Goal: Transaction & Acquisition: Purchase product/service

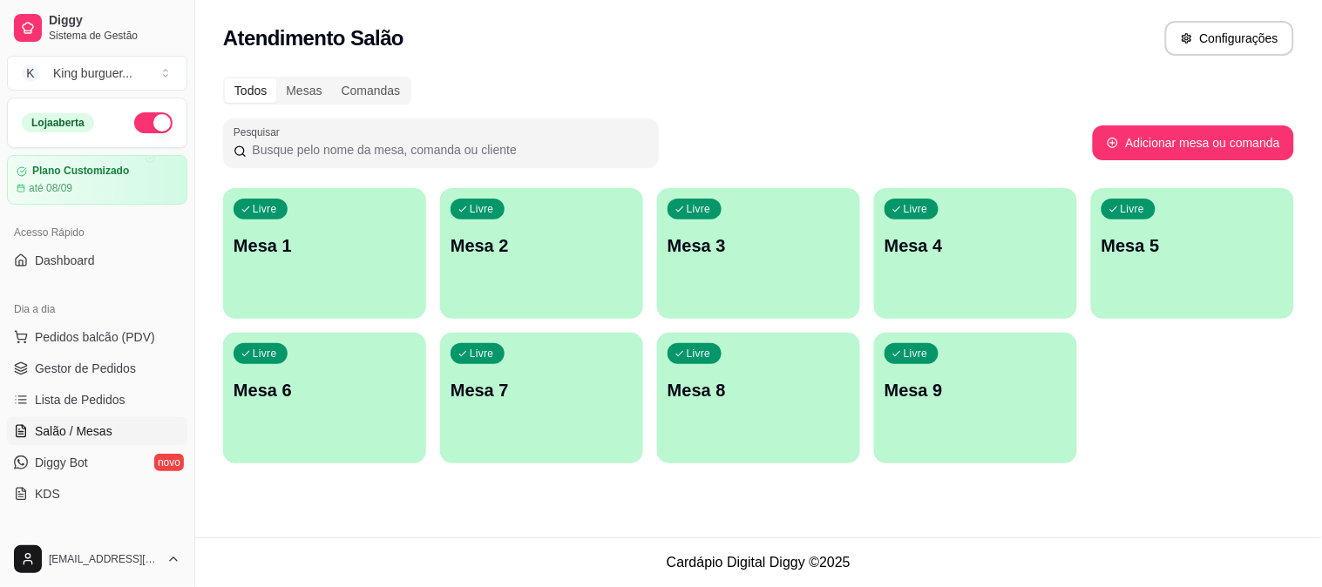
scroll to position [97, 0]
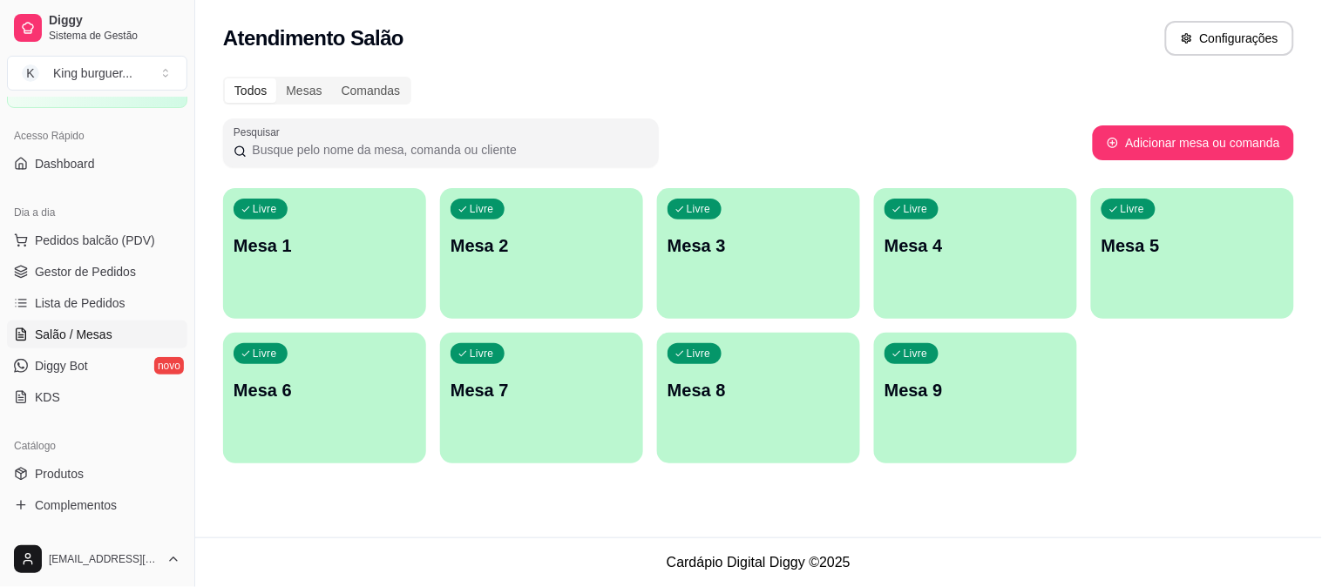
click at [908, 253] on p "Mesa 4" at bounding box center [975, 246] width 182 height 24
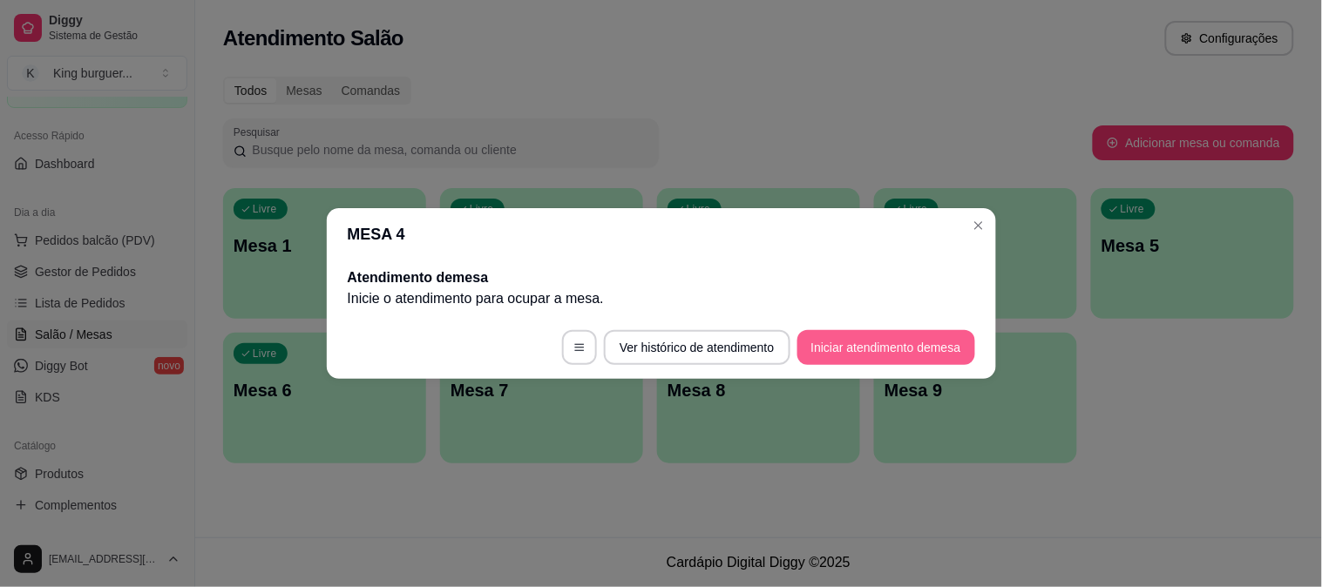
click at [839, 344] on button "Iniciar atendimento de mesa" at bounding box center [886, 347] width 178 height 35
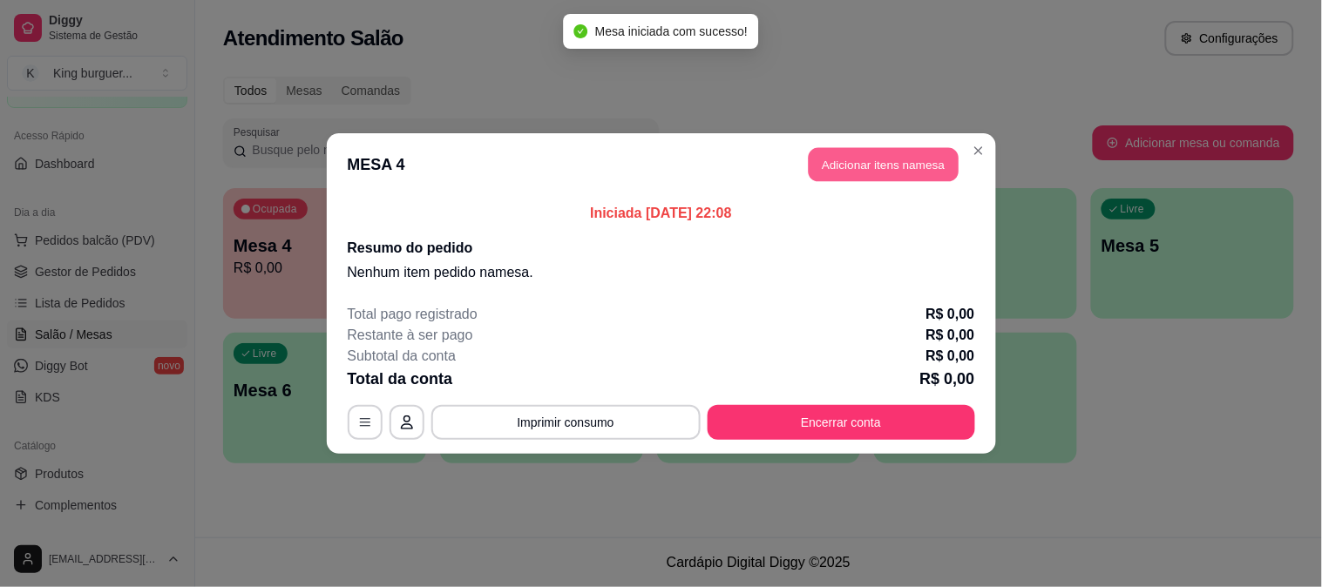
click at [869, 152] on button "Adicionar itens na mesa" at bounding box center [884, 165] width 150 height 34
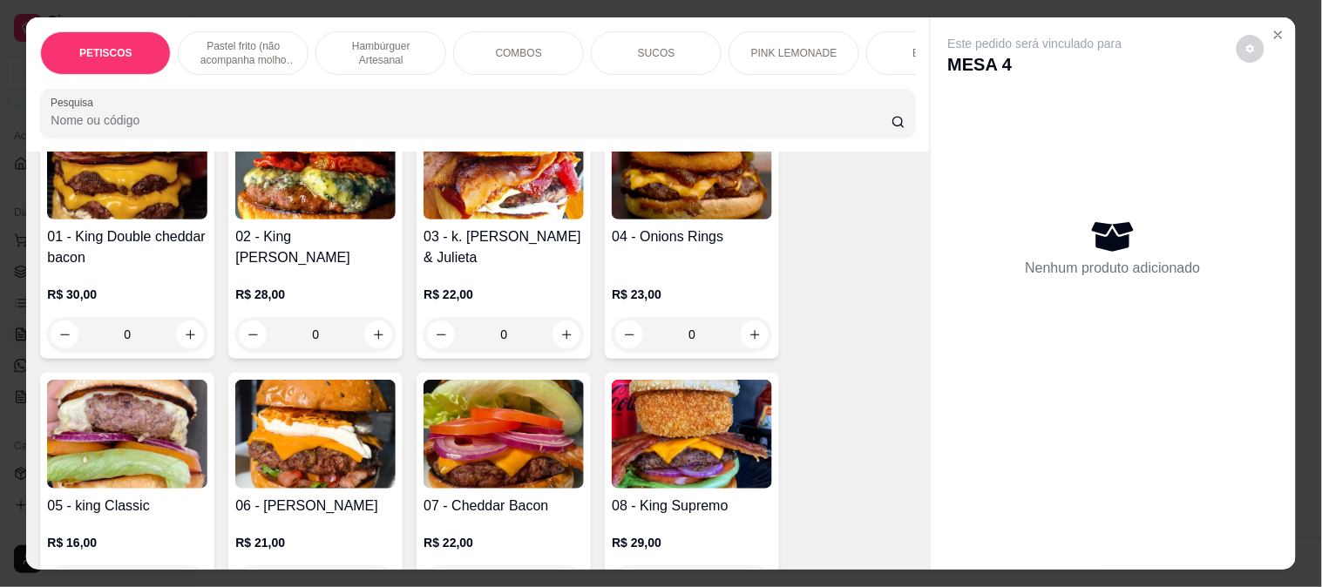
scroll to position [1258, 0]
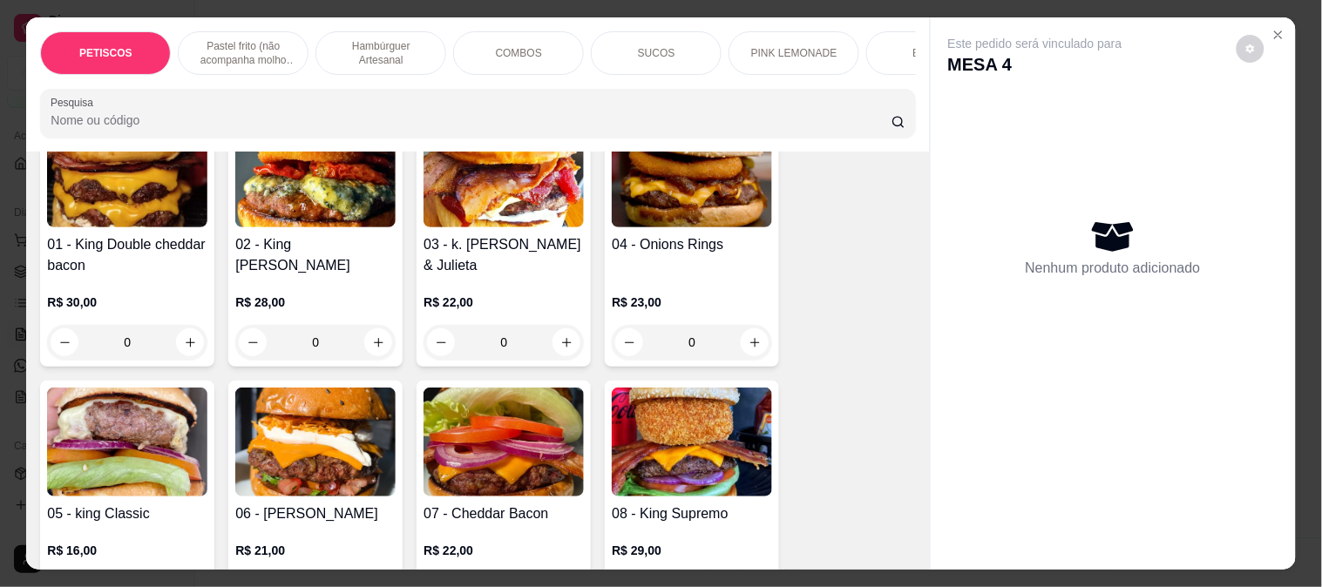
click at [502, 428] on img at bounding box center [504, 442] width 160 height 109
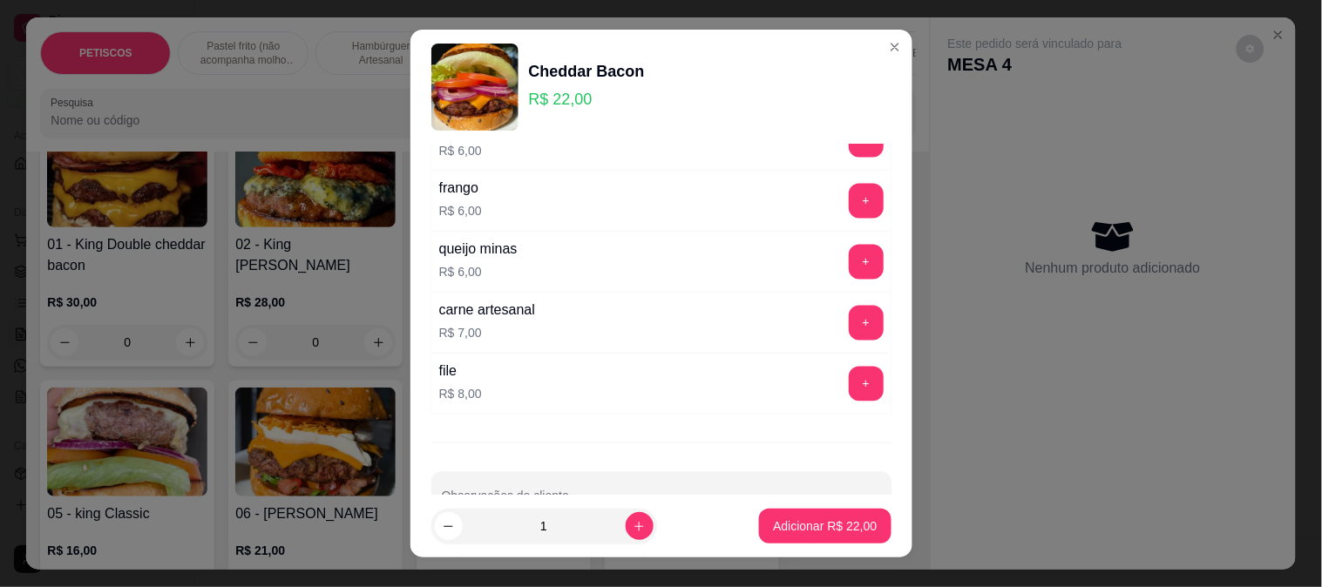
scroll to position [884, 0]
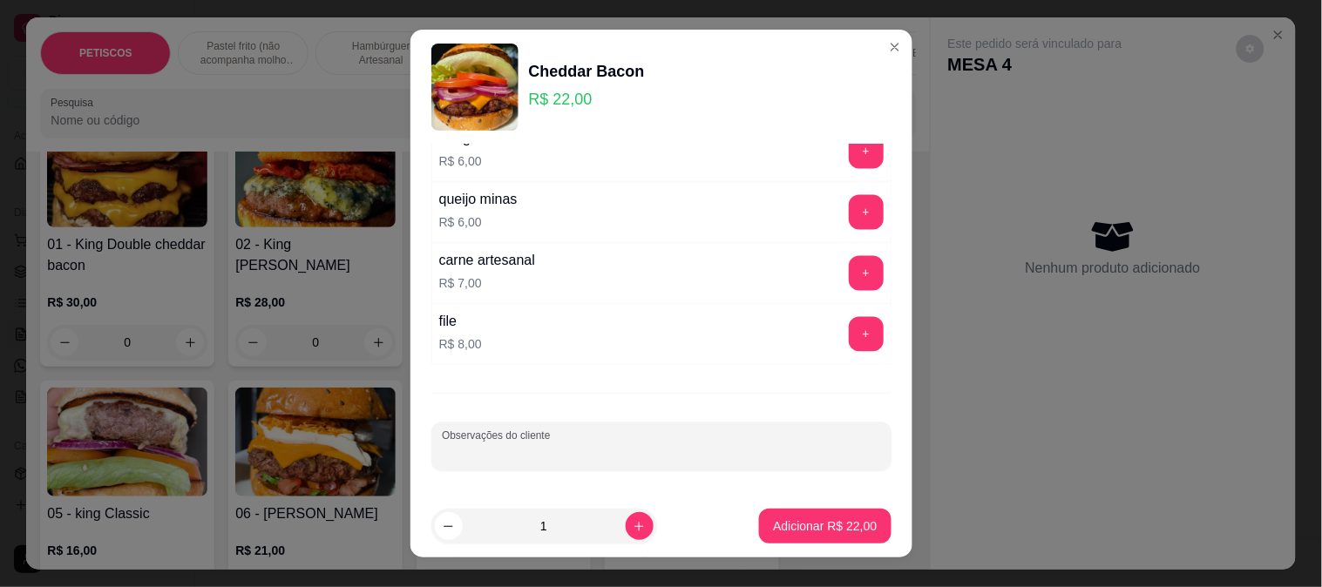
click at [484, 450] on input "Observações do cliente" at bounding box center [661, 453] width 439 height 17
type input "SEM BACON"
click at [851, 525] on p "Adicionar R$ 22,00" at bounding box center [825, 526] width 104 height 17
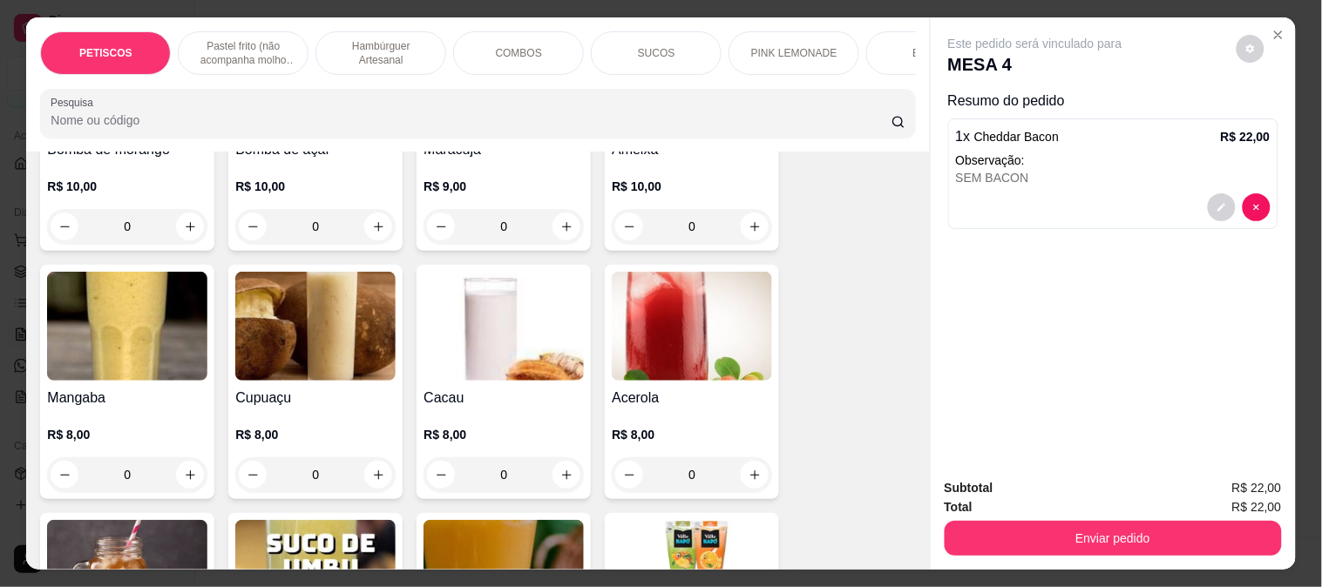
scroll to position [3486, 0]
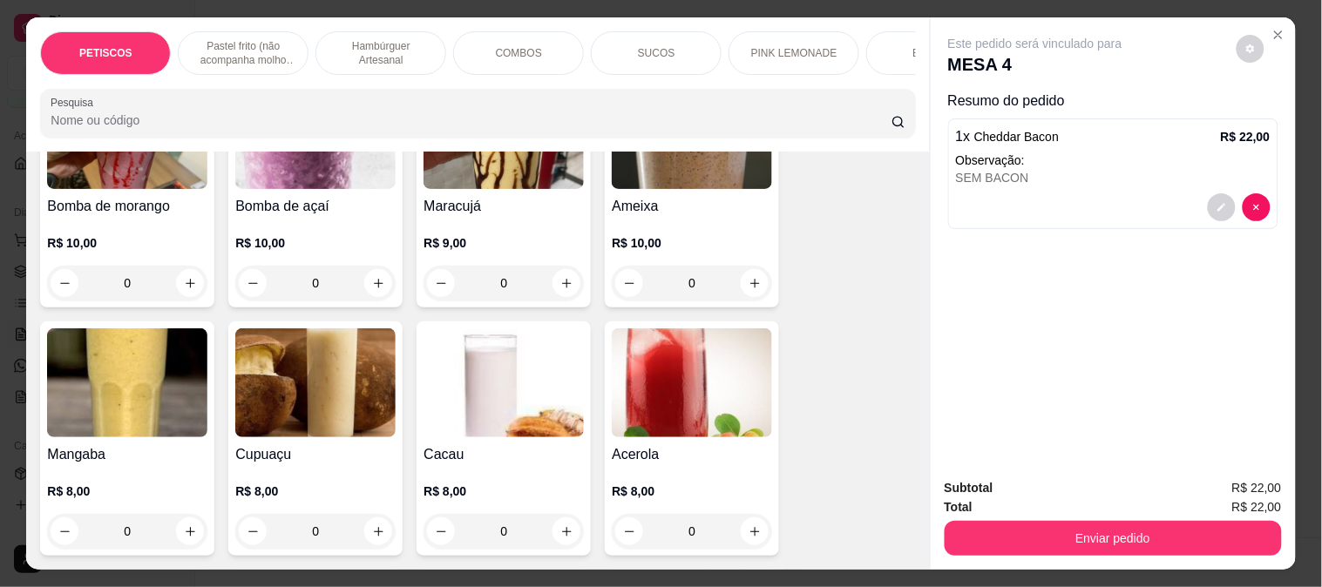
click at [681, 335] on img at bounding box center [692, 383] width 160 height 109
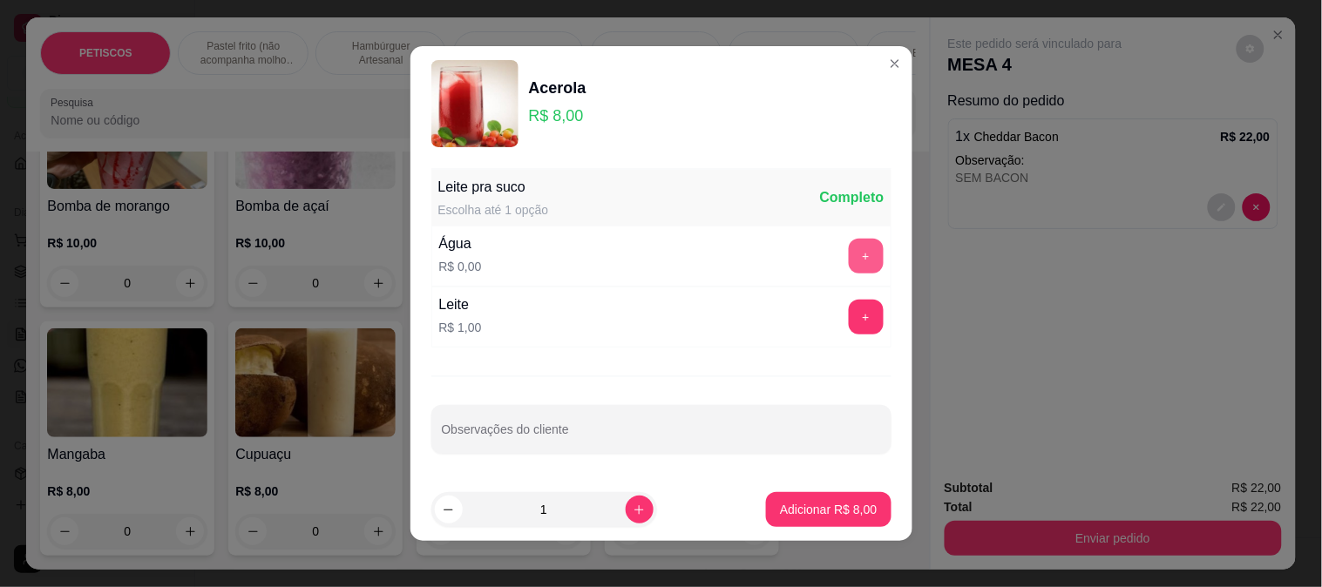
click at [849, 240] on button "+" at bounding box center [866, 256] width 35 height 35
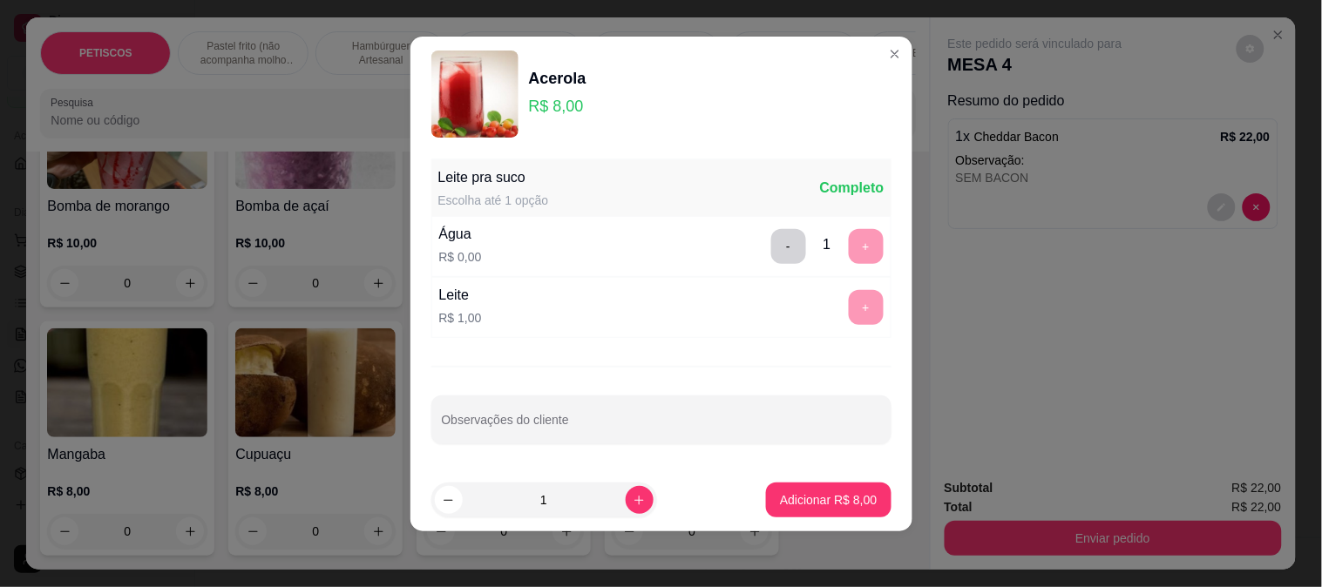
click at [485, 372] on div "Leite pra suco Escolha até 1 opção Completo Água R$ 0,00 - 1 + Leite R$ 1,00 + …" at bounding box center [661, 310] width 502 height 317
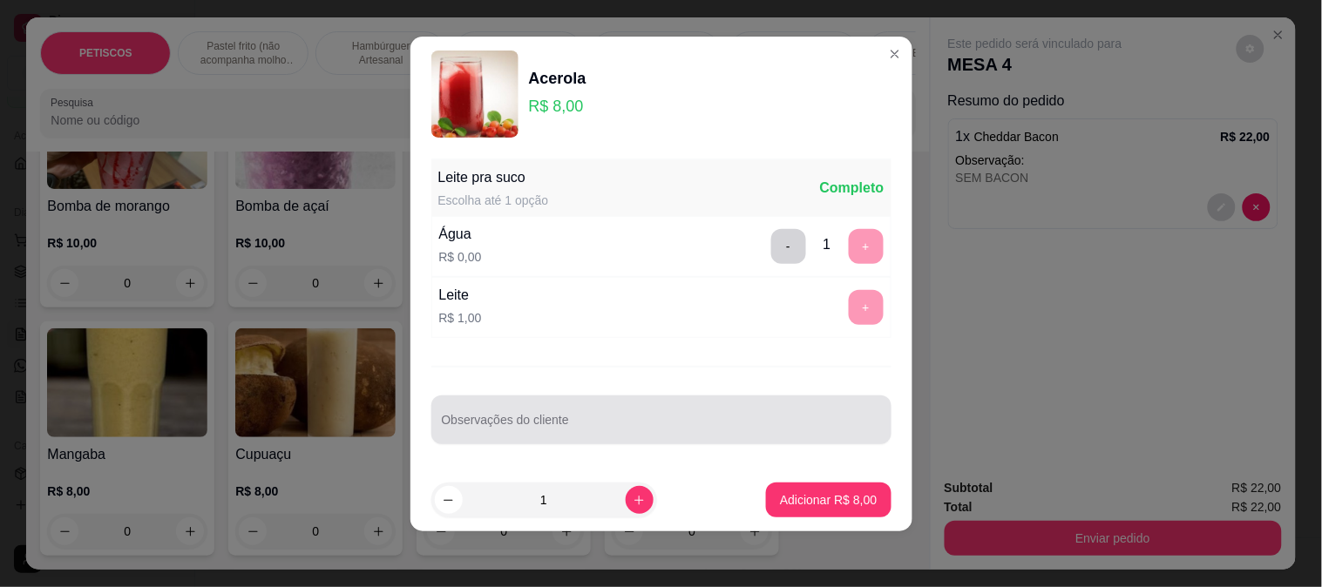
click at [468, 418] on div "Observações do cliente" at bounding box center [661, 420] width 460 height 49
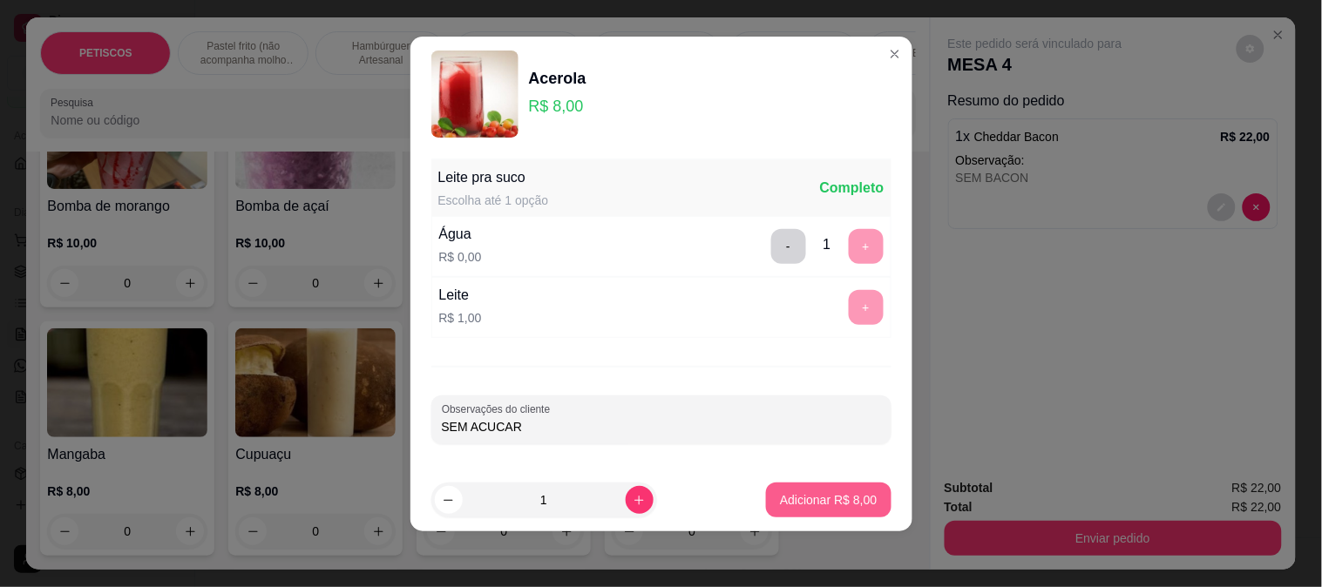
type input "SEM ACUCAR"
click at [785, 497] on p "Adicionar R$ 8,00" at bounding box center [828, 499] width 97 height 17
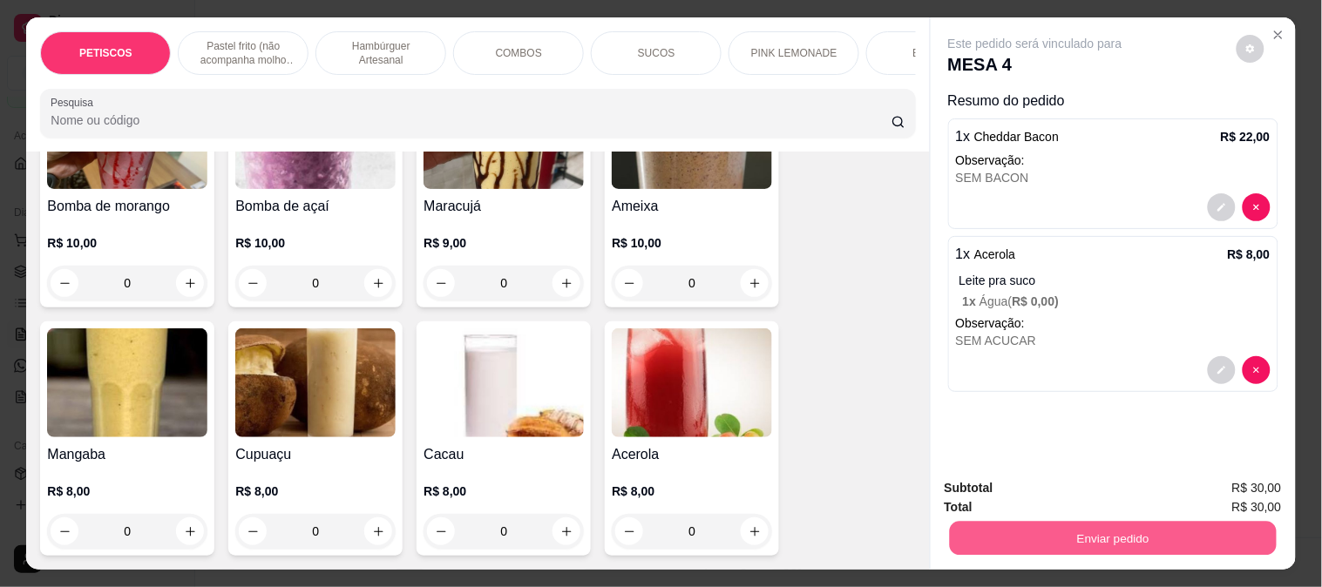
click at [1072, 540] on button "Enviar pedido" at bounding box center [1112, 538] width 327 height 34
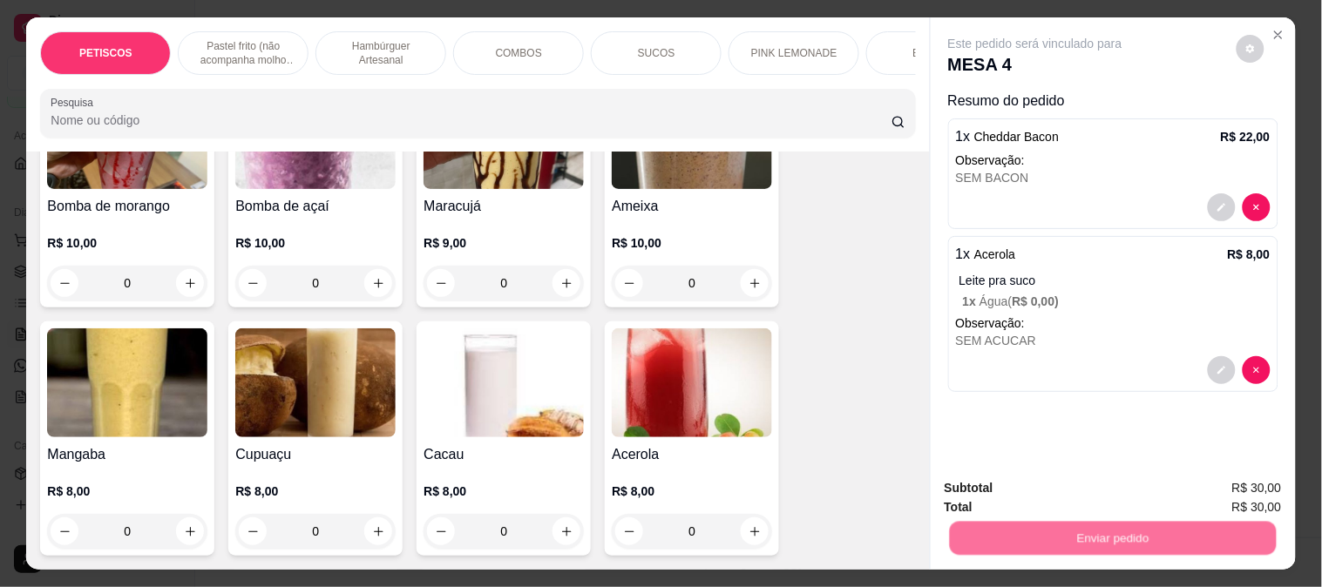
click at [1076, 479] on button "Não registrar e enviar pedido" at bounding box center [1055, 488] width 181 height 33
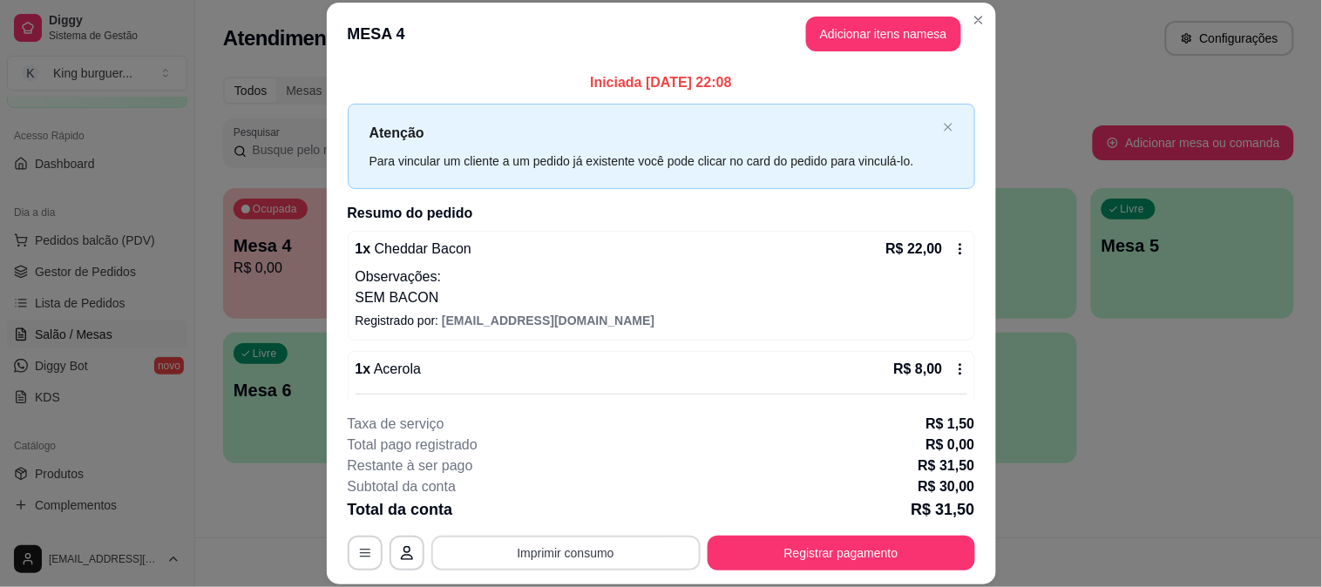
click at [624, 566] on button "Imprimir consumo" at bounding box center [565, 553] width 269 height 35
click at [599, 502] on button "IMPRESSORA" at bounding box center [564, 513] width 126 height 28
